Goal: Navigation & Orientation: Understand site structure

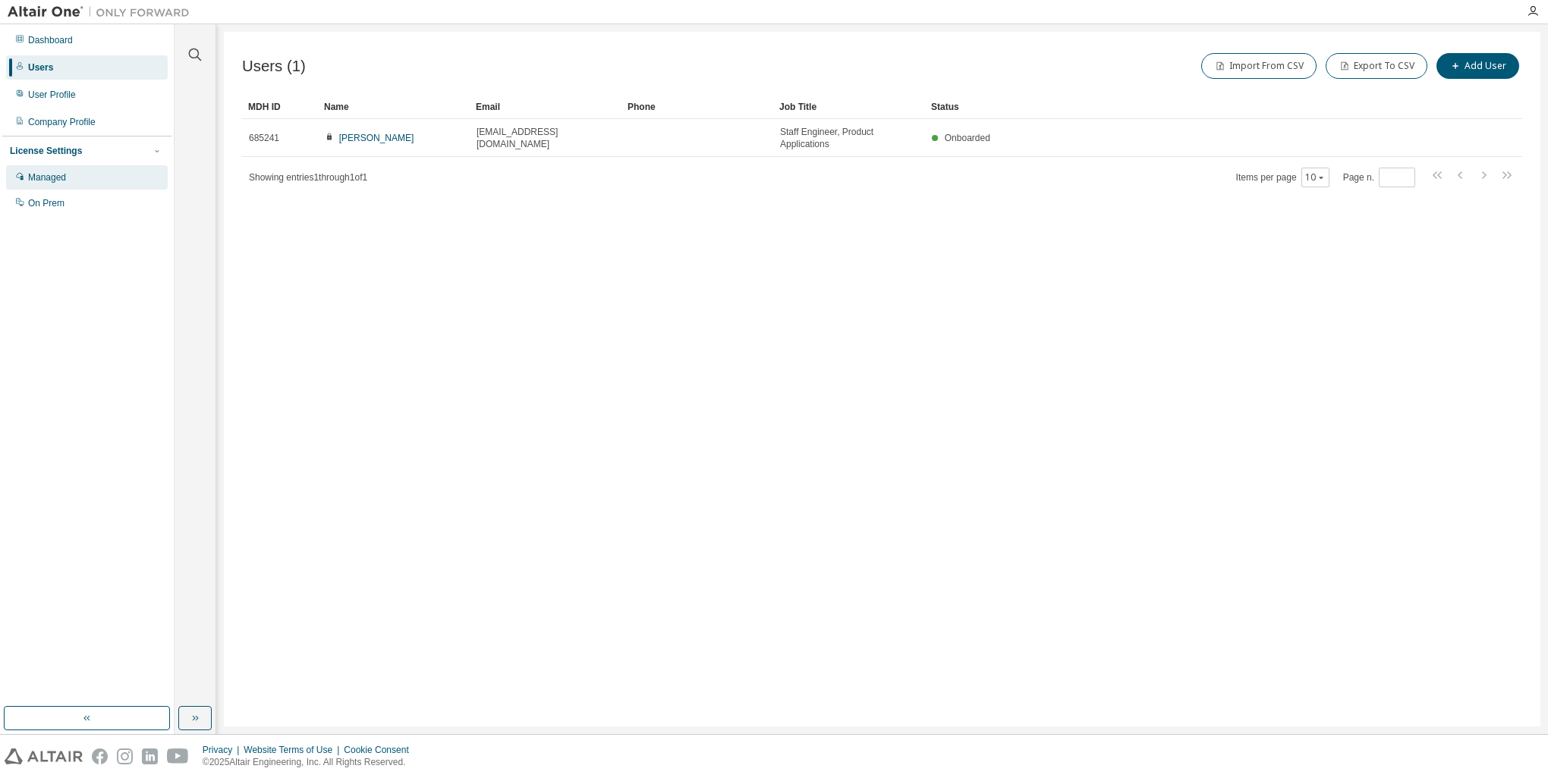
click at [51, 185] on div "Managed" at bounding box center [87, 177] width 162 height 24
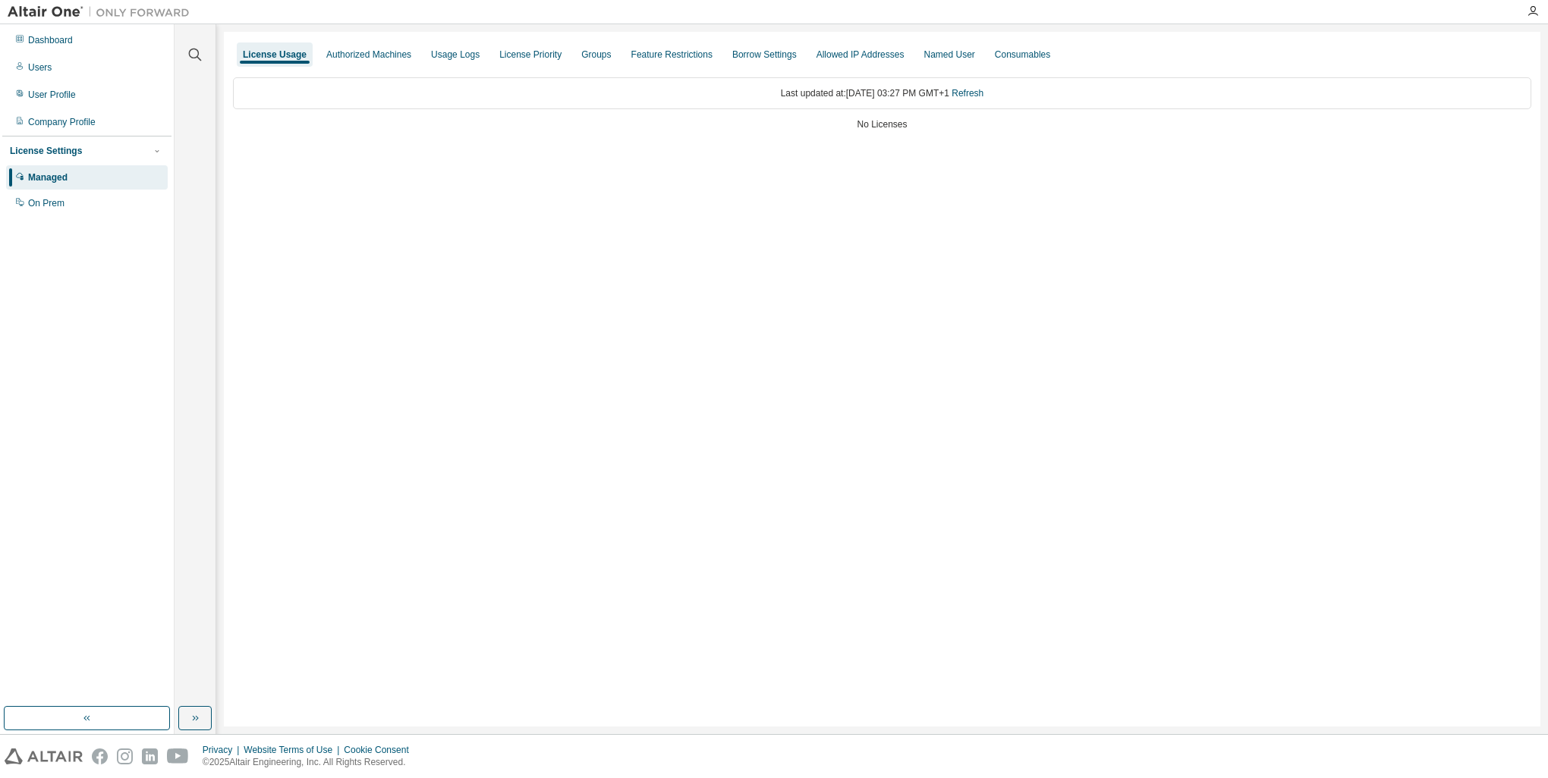
click at [284, 55] on div "License Usage" at bounding box center [275, 55] width 64 height 12
click at [369, 56] on div "Authorized Machines" at bounding box center [368, 55] width 85 height 12
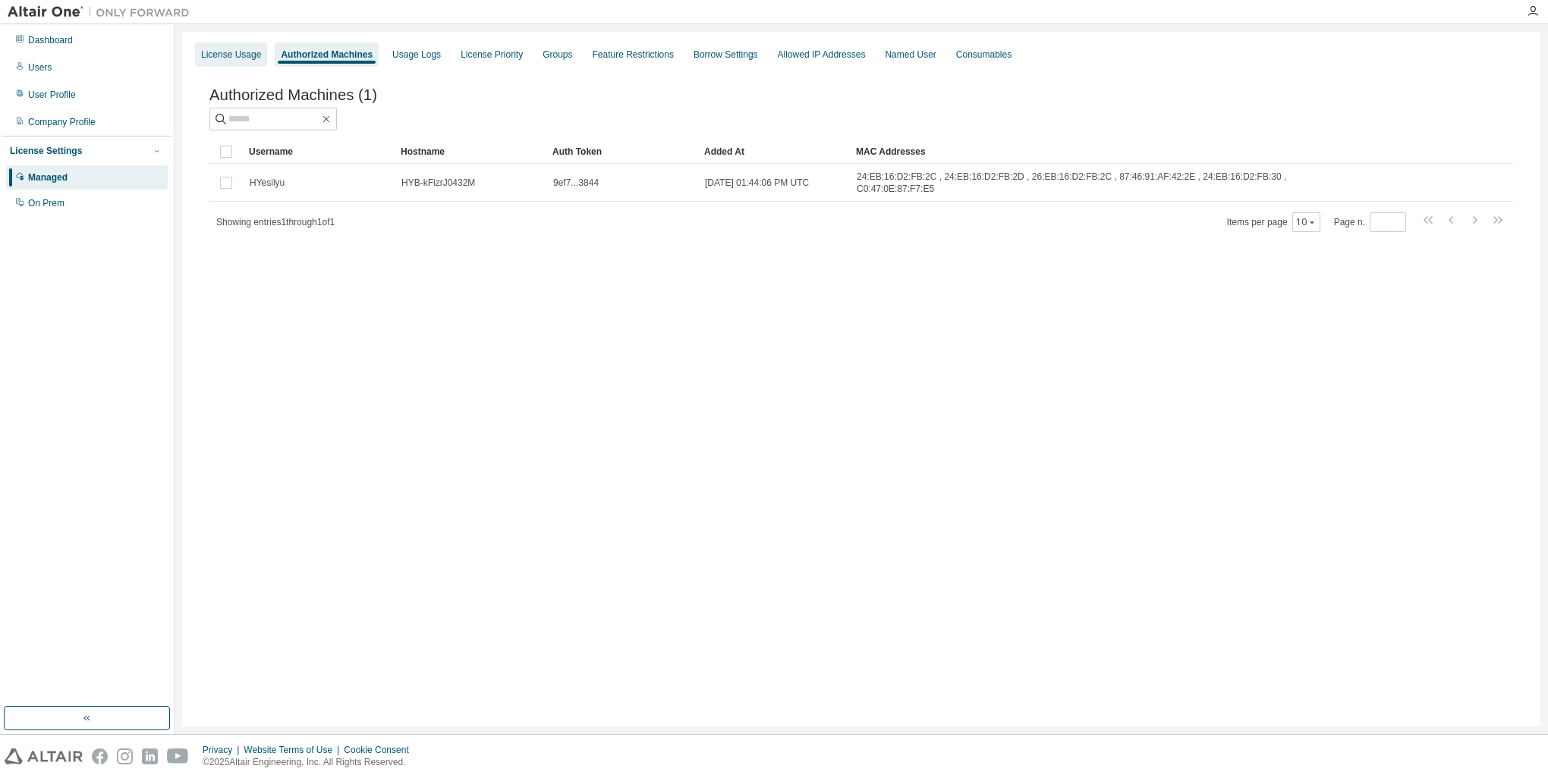
click at [206, 66] on div "License Usage" at bounding box center [231, 54] width 72 height 24
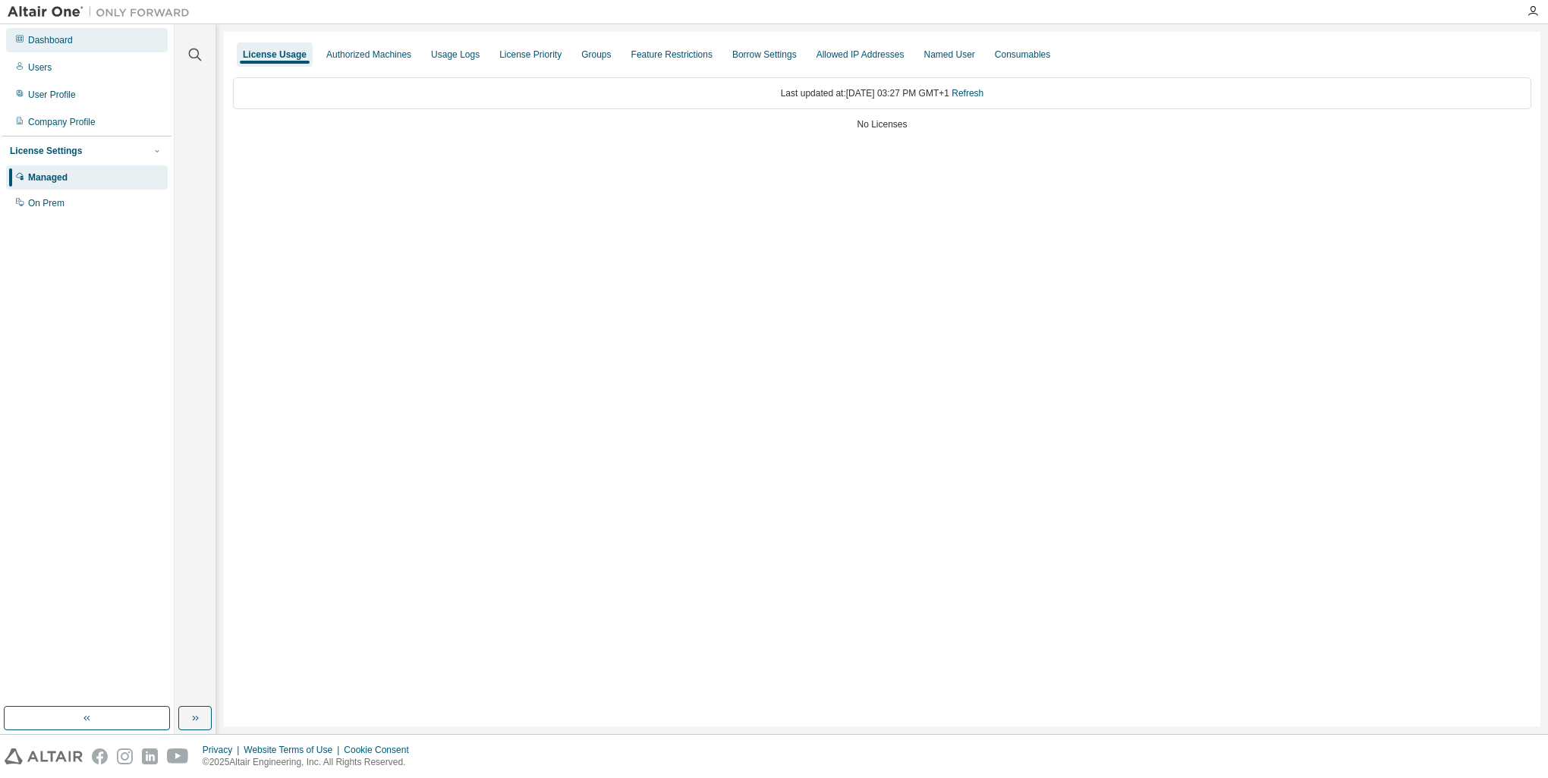
click at [65, 43] on div "Dashboard" at bounding box center [50, 40] width 45 height 12
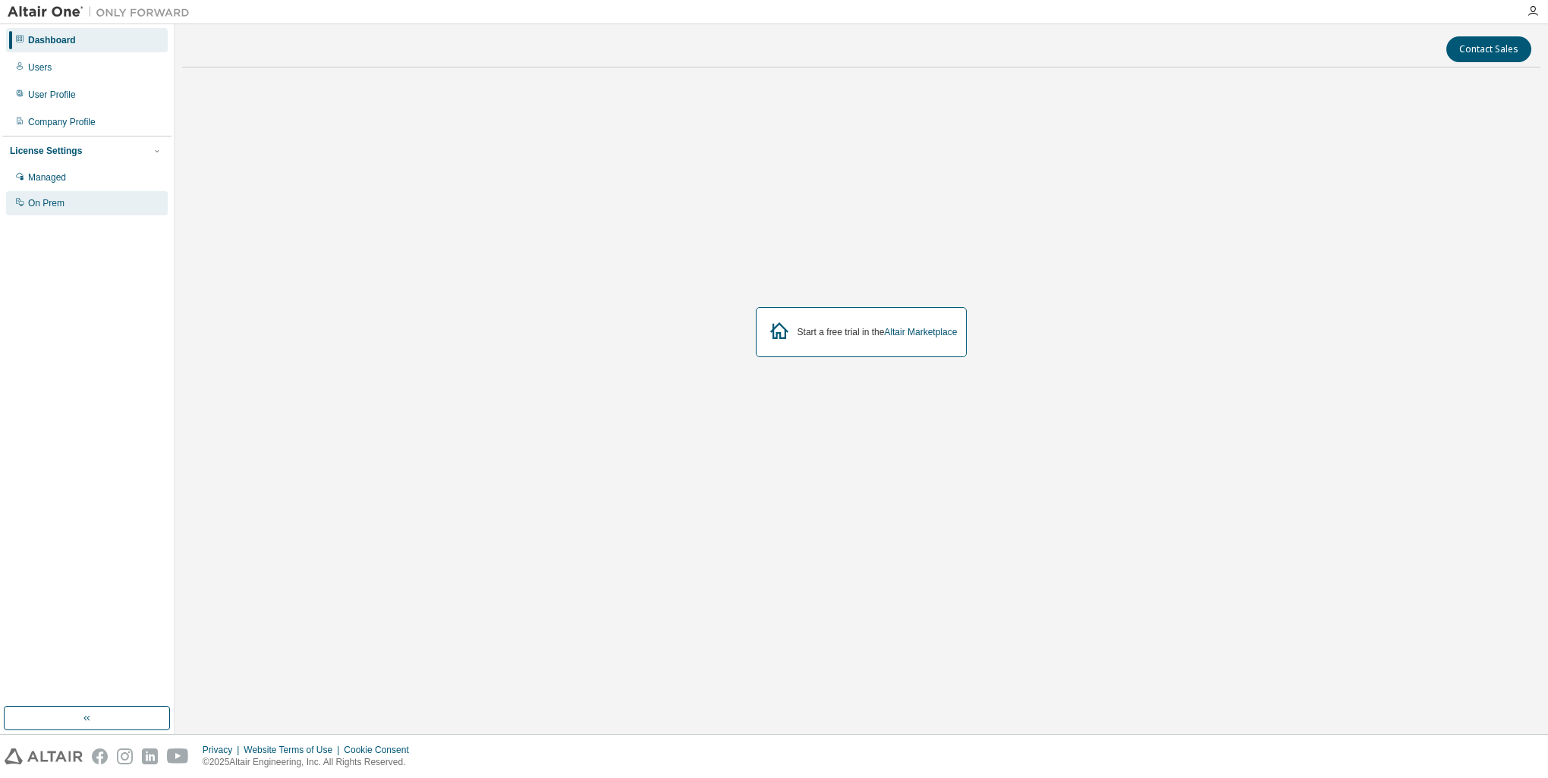
click at [67, 209] on div "On Prem" at bounding box center [87, 203] width 162 height 24
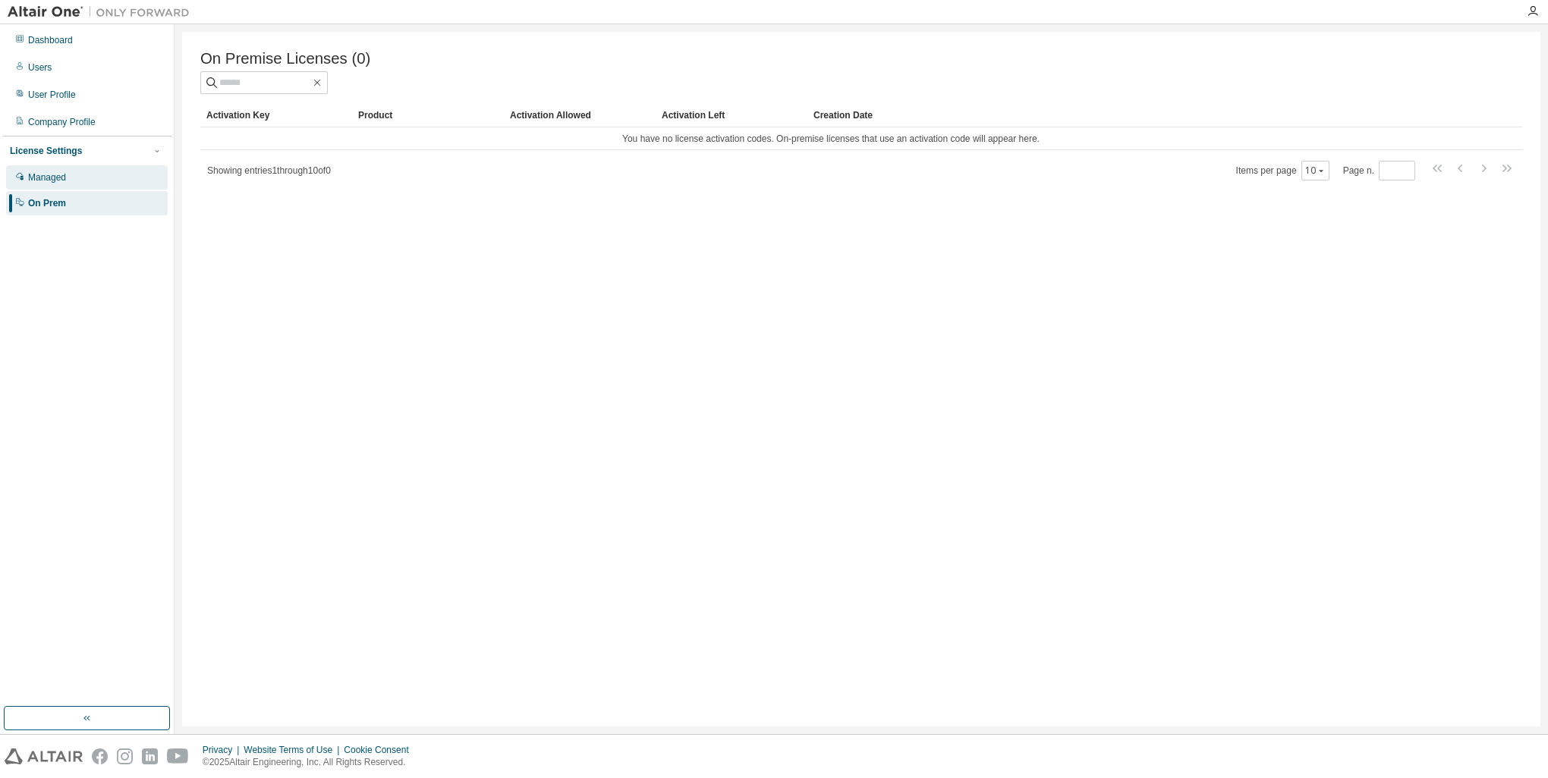
click at [67, 187] on div "Managed" at bounding box center [87, 177] width 162 height 24
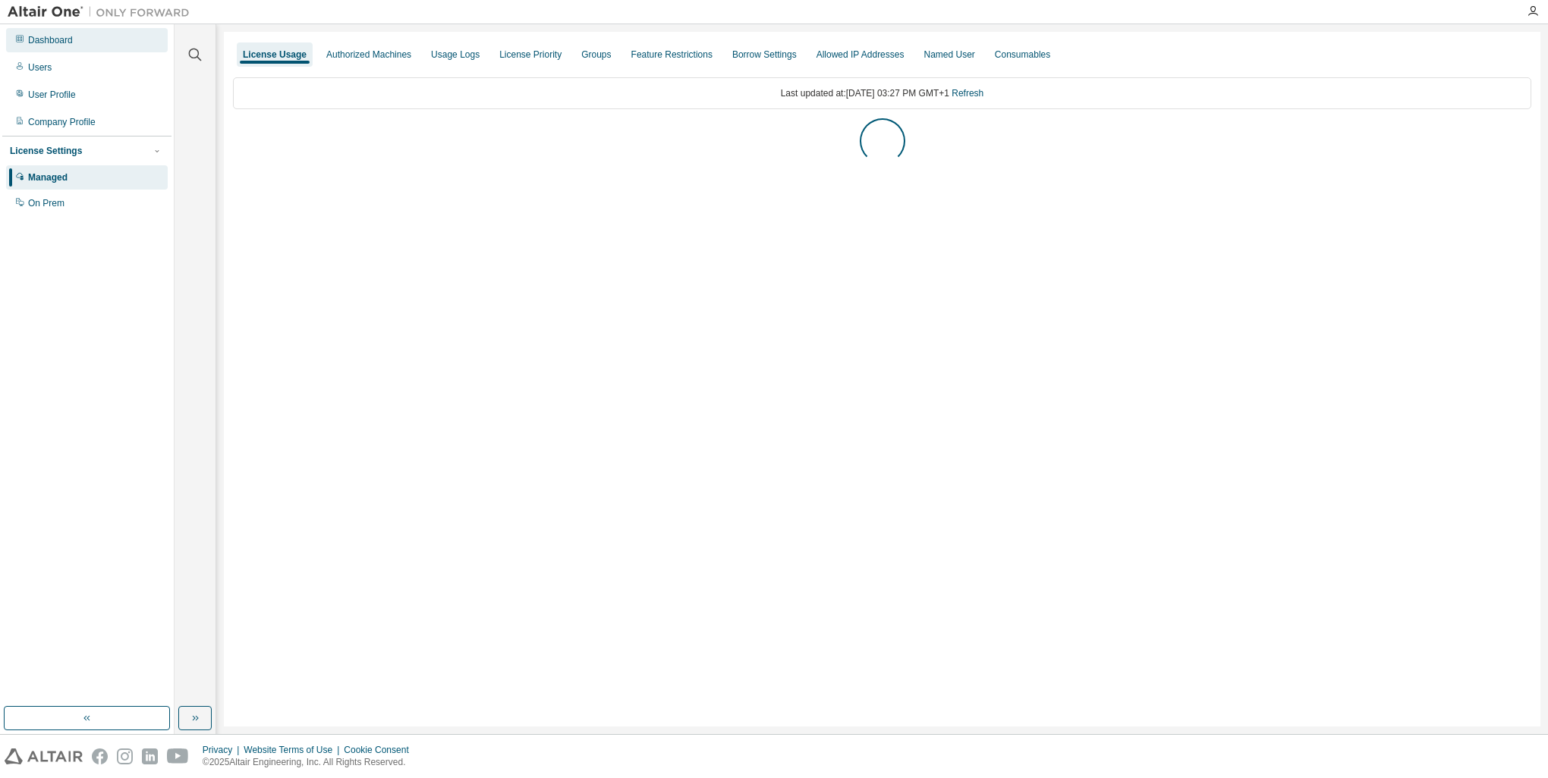
click at [73, 44] on div "Dashboard" at bounding box center [87, 40] width 162 height 24
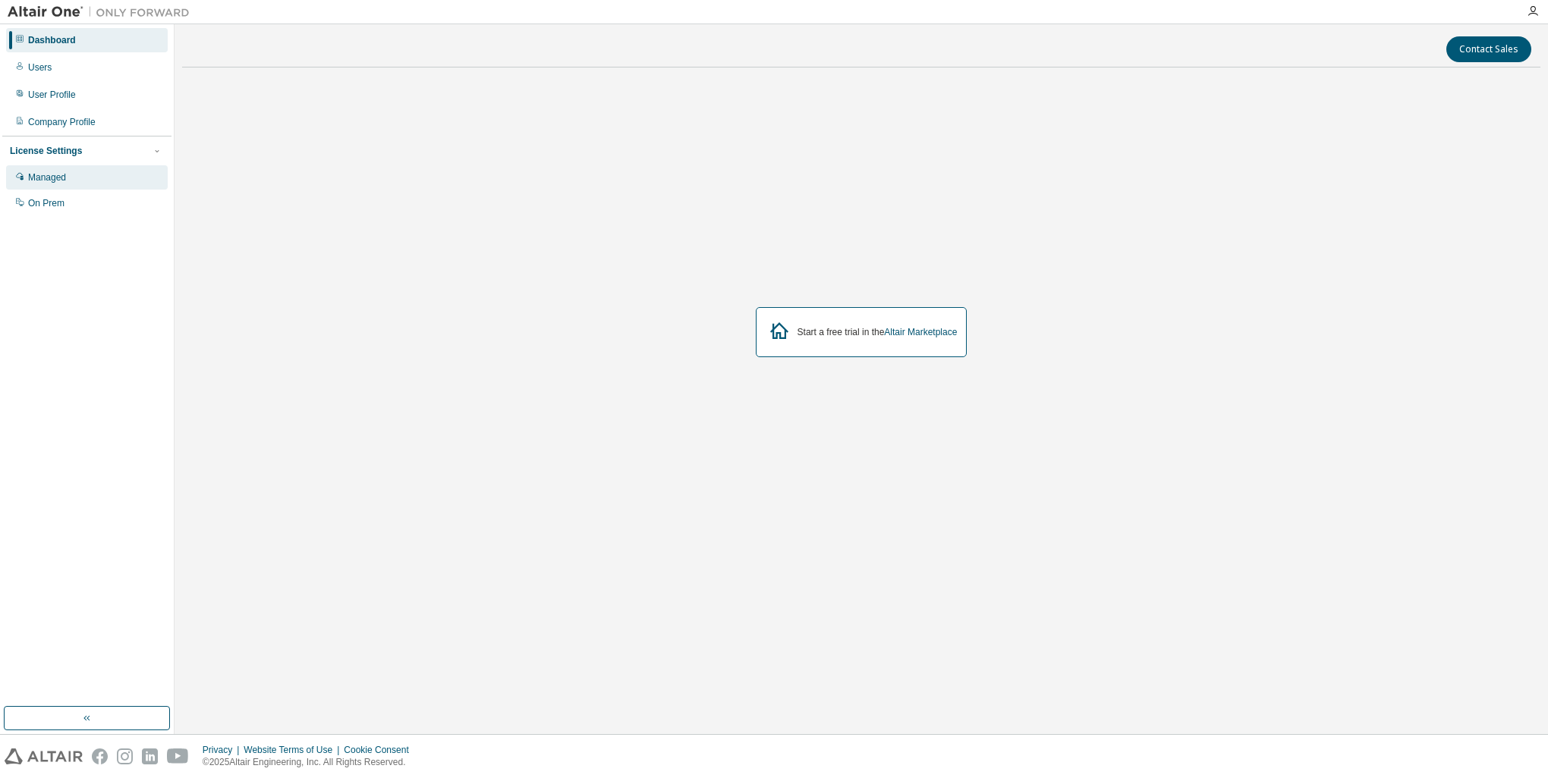
click at [77, 178] on div "Managed" at bounding box center [87, 177] width 162 height 24
